Goal: Check status

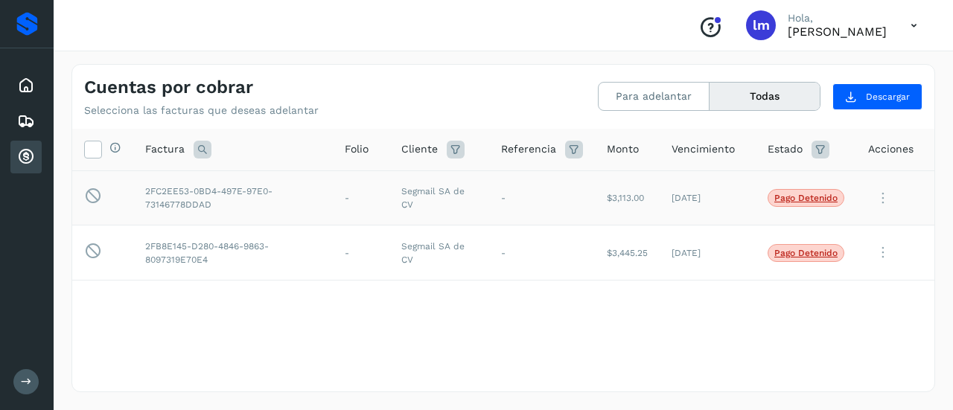
click at [816, 201] on p "Pago detenido" at bounding box center [805, 198] width 63 height 10
click at [790, 206] on span "Pago detenido" at bounding box center [805, 198] width 77 height 18
click at [829, 258] on span "Pago detenido" at bounding box center [805, 253] width 77 height 18
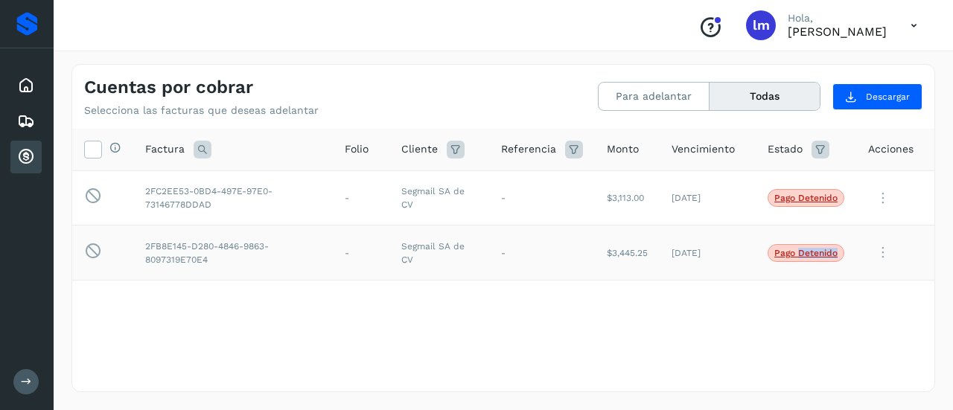
click at [829, 258] on span "Pago detenido" at bounding box center [805, 253] width 77 height 18
click at [862, 226] on td at bounding box center [895, 253] width 78 height 55
